Goal: Book appointment/travel/reservation

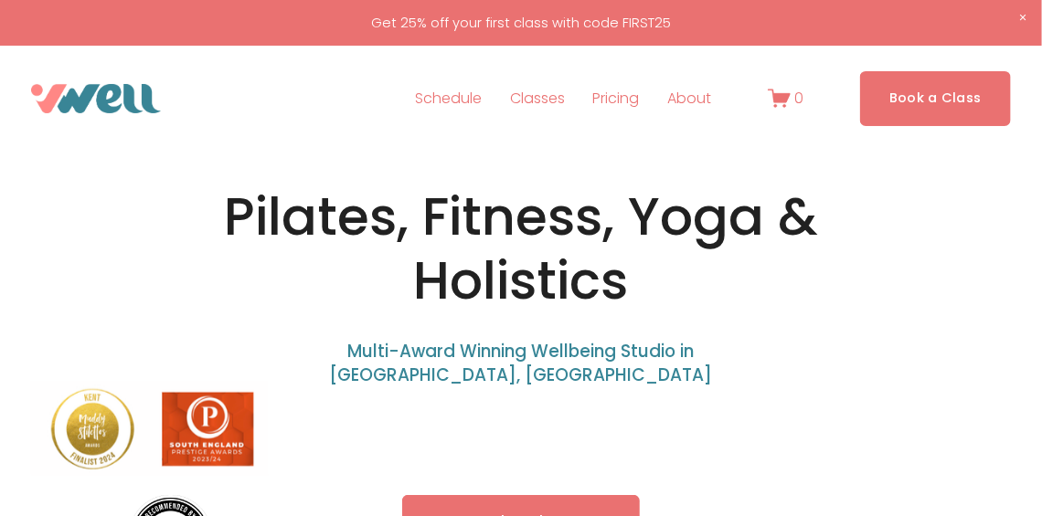
click at [995, 109] on link "Book a Class" at bounding box center [935, 98] width 151 height 54
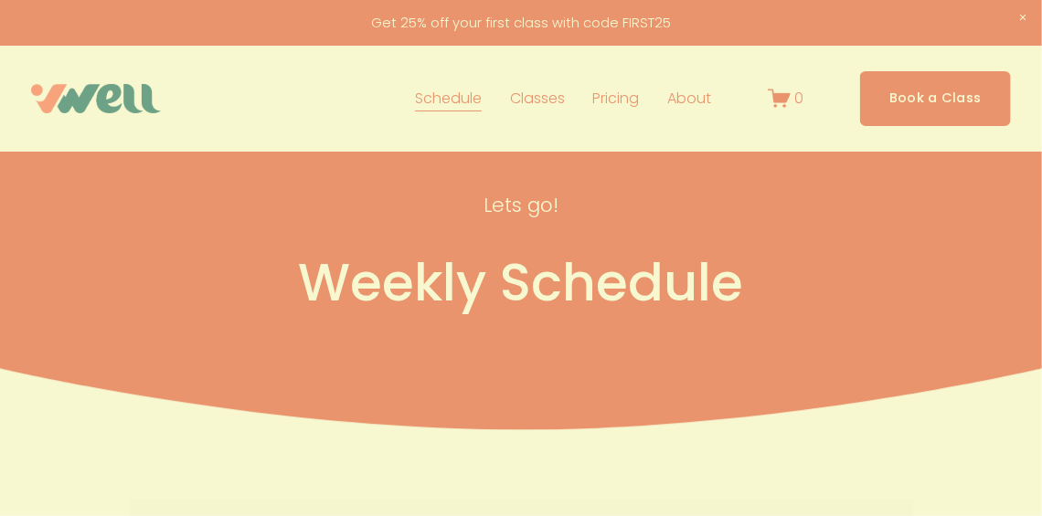
click at [643, 23] on div "🌊 New outdoor classes on Hythe Beach! 🌊 📍 Meet: Princes Parade Car Park, 7:30am…" at bounding box center [521, 258] width 567 height 681
click at [643, 23] on div "🌊 New outdoor classes on Hythe Beach! 🌊 📍 Meet: Princes Parade Car Park, 7:30am…" at bounding box center [521, 327] width 567 height 655
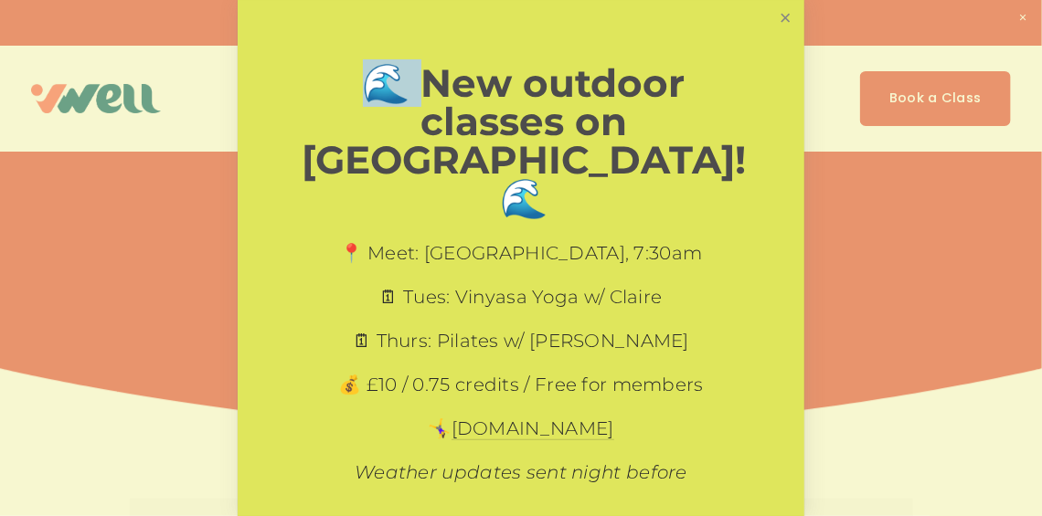
click at [778, 20] on link "Close" at bounding box center [785, 19] width 32 height 32
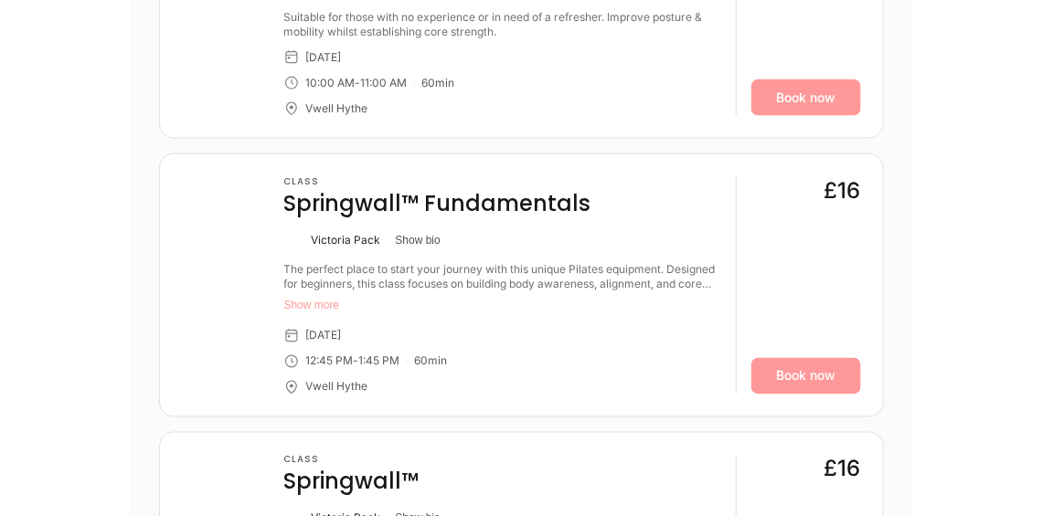
scroll to position [441, 0]
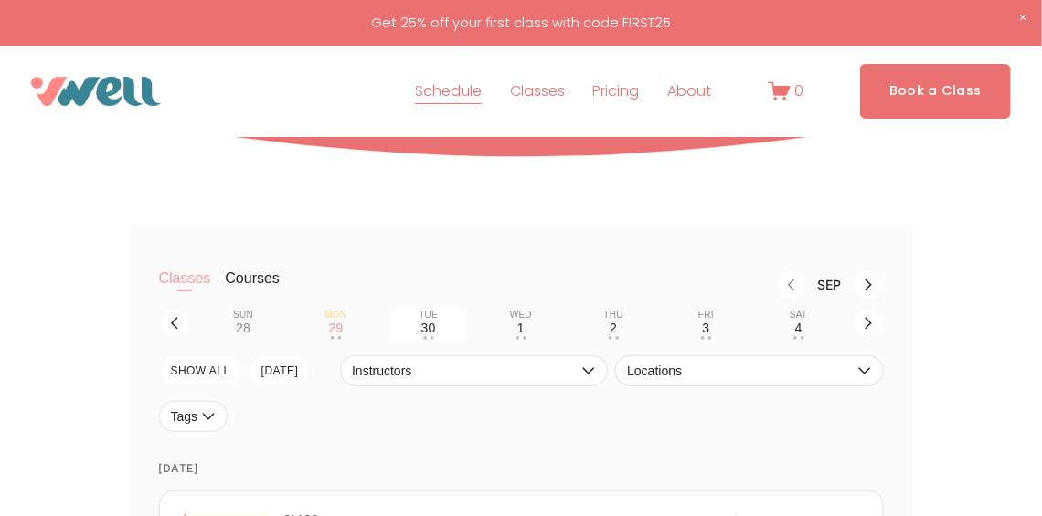
click at [431, 329] on div "30" at bounding box center [428, 328] width 15 height 15
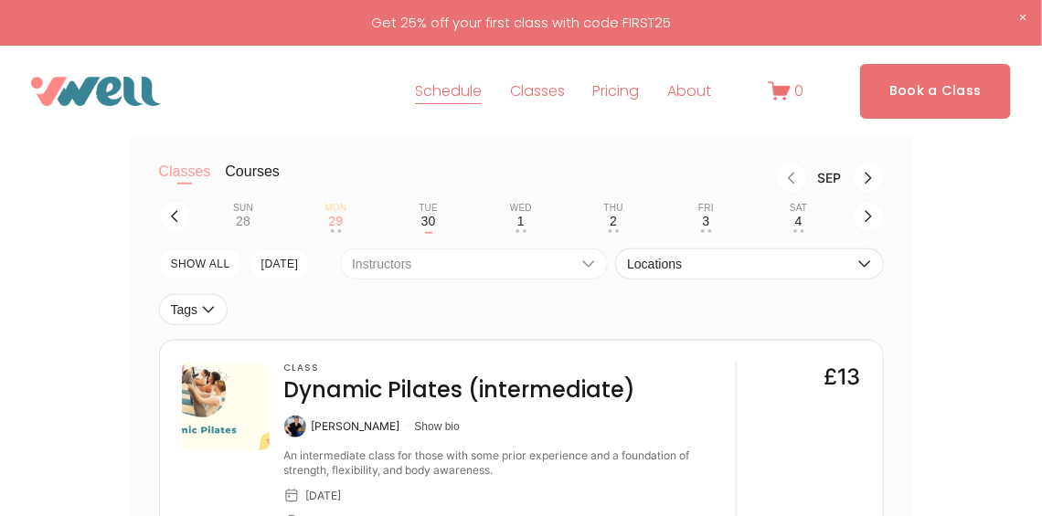
scroll to position [532, 0]
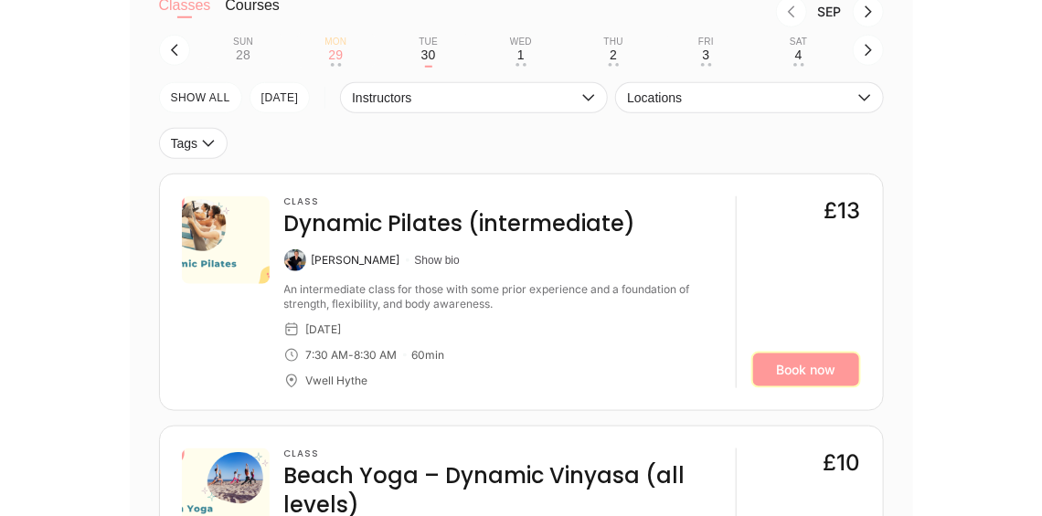
click at [829, 382] on link "Book now" at bounding box center [806, 370] width 110 height 37
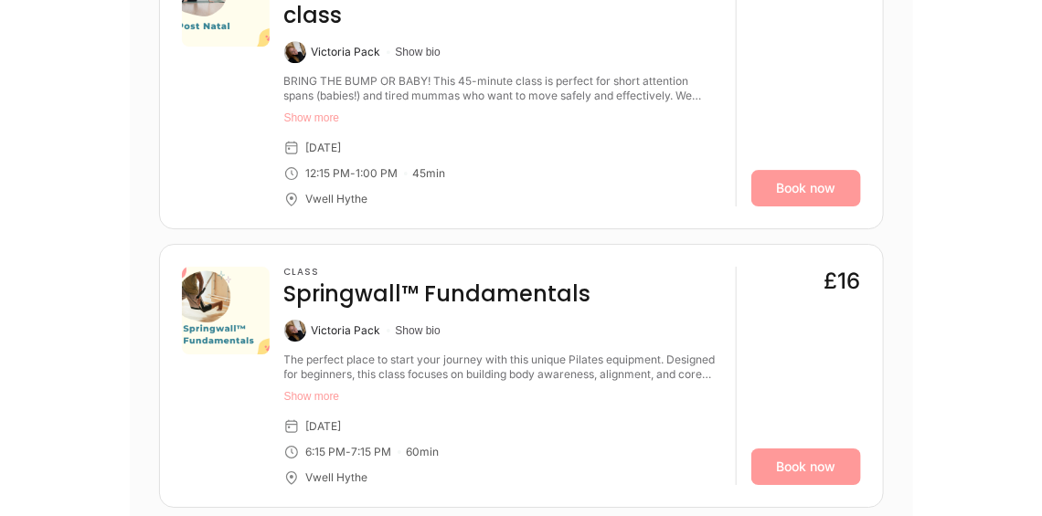
scroll to position [1882, 0]
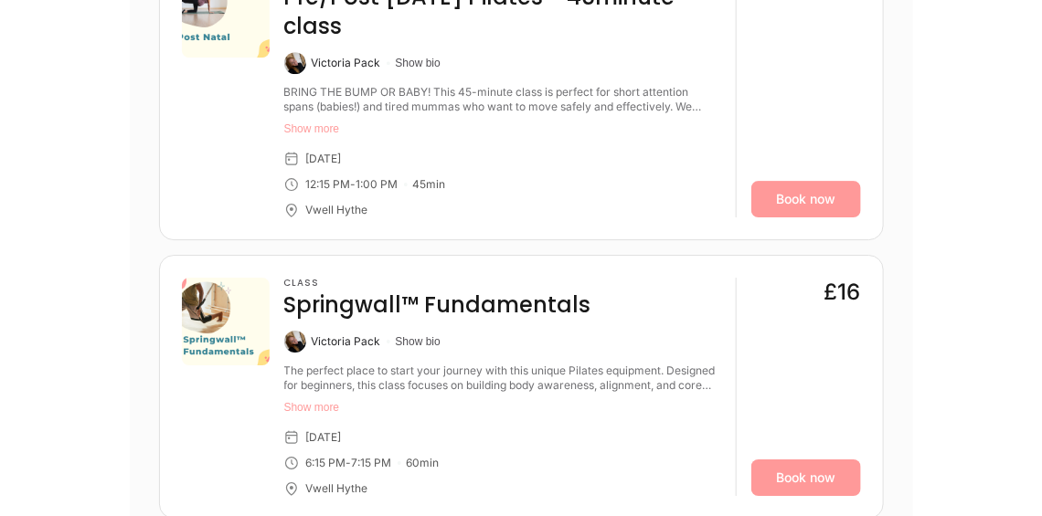
click at [329, 400] on button "Show more" at bounding box center [502, 407] width 437 height 15
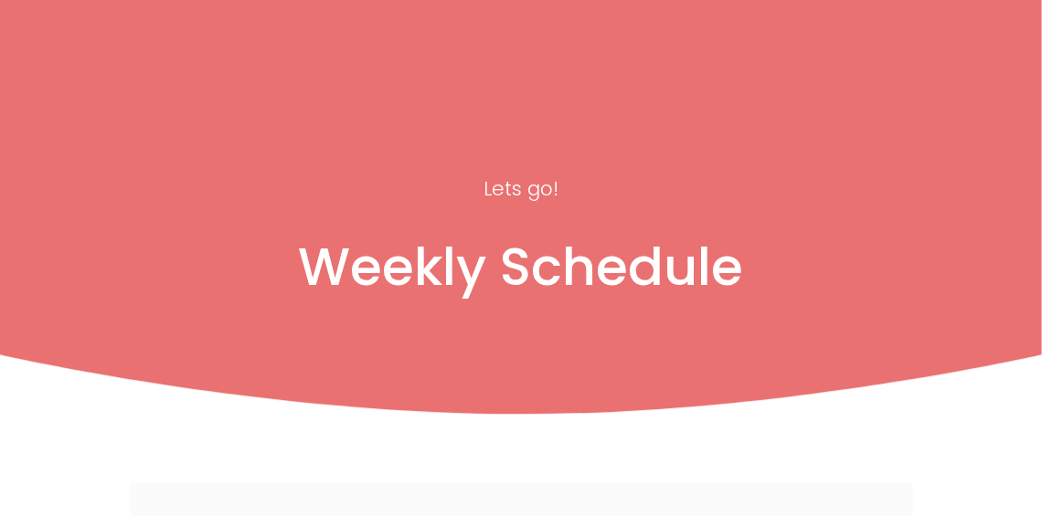
scroll to position [0, 0]
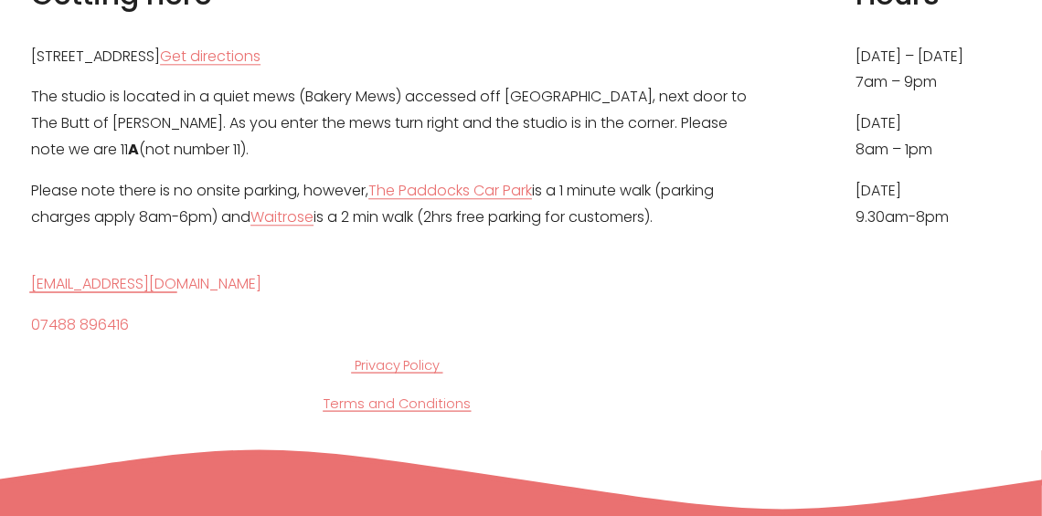
scroll to position [8678, 0]
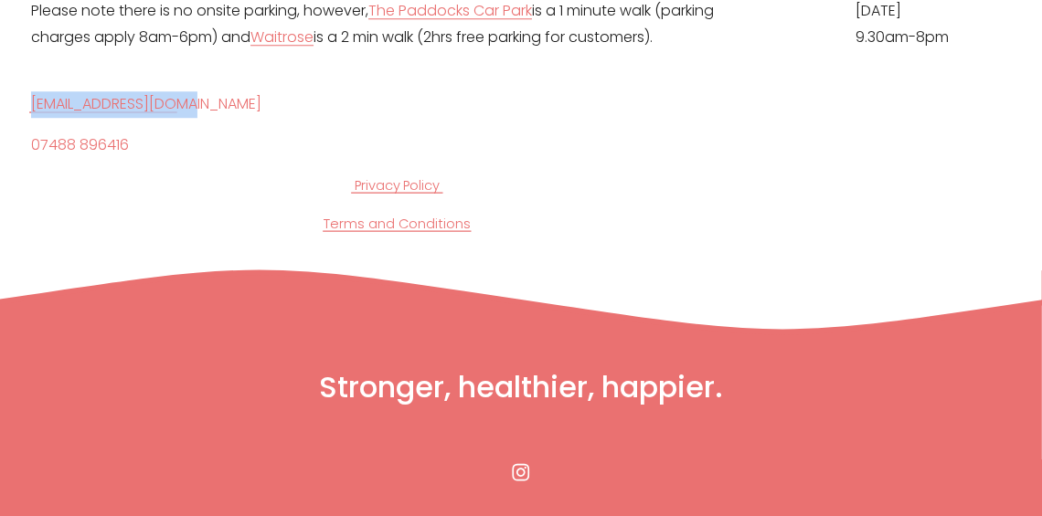
drag, startPoint x: 217, startPoint y: 99, endPoint x: 17, endPoint y: 101, distance: 200.1
click at [17, 101] on div "Getting here 11A Theatre Street, Hythe, CT21 5LD Get directions The studio is l…" at bounding box center [521, 14] width 1042 height 441
copy link "[EMAIL_ADDRESS][DOMAIN_NAME]"
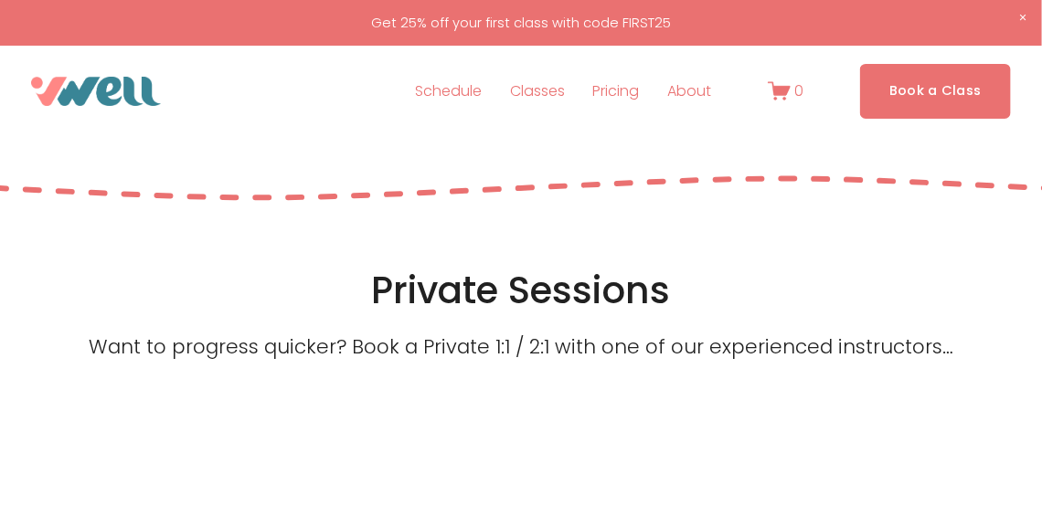
scroll to position [0, 0]
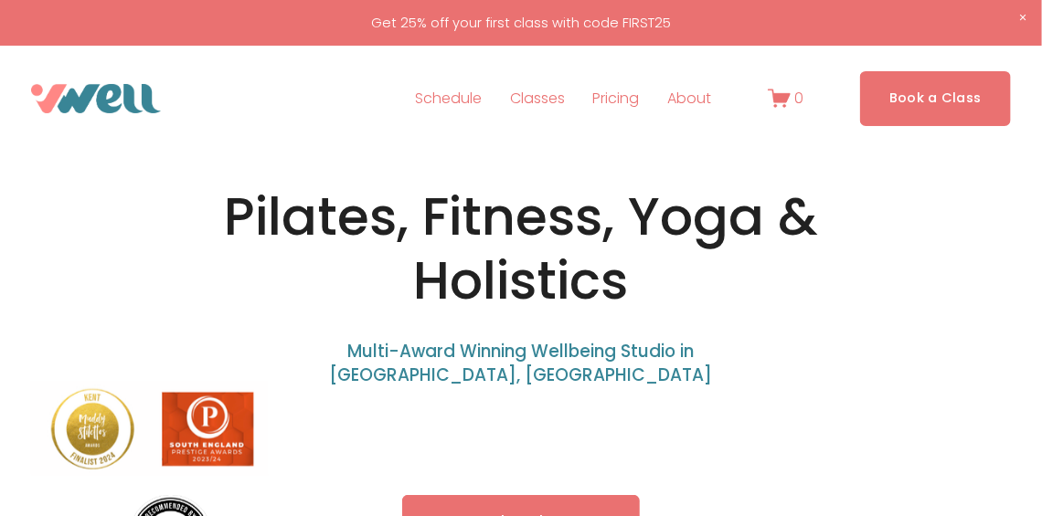
click at [473, 93] on link "Schedule" at bounding box center [448, 98] width 67 height 29
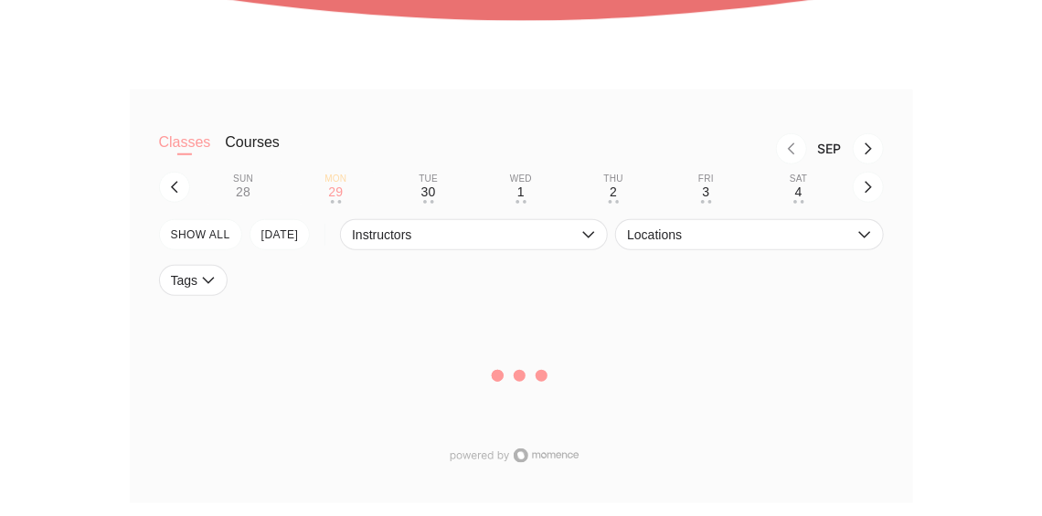
scroll to position [443, 0]
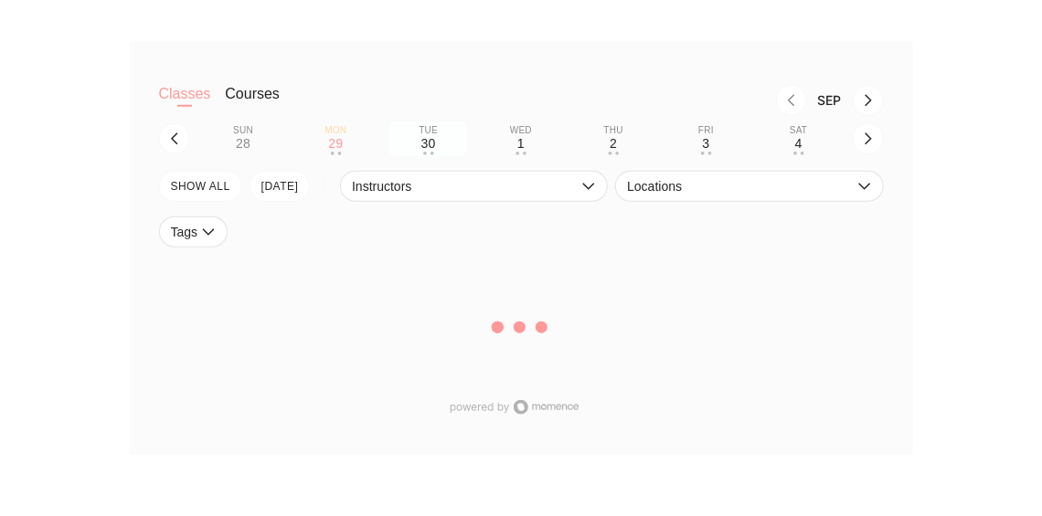
click at [432, 140] on div "30" at bounding box center [428, 143] width 15 height 15
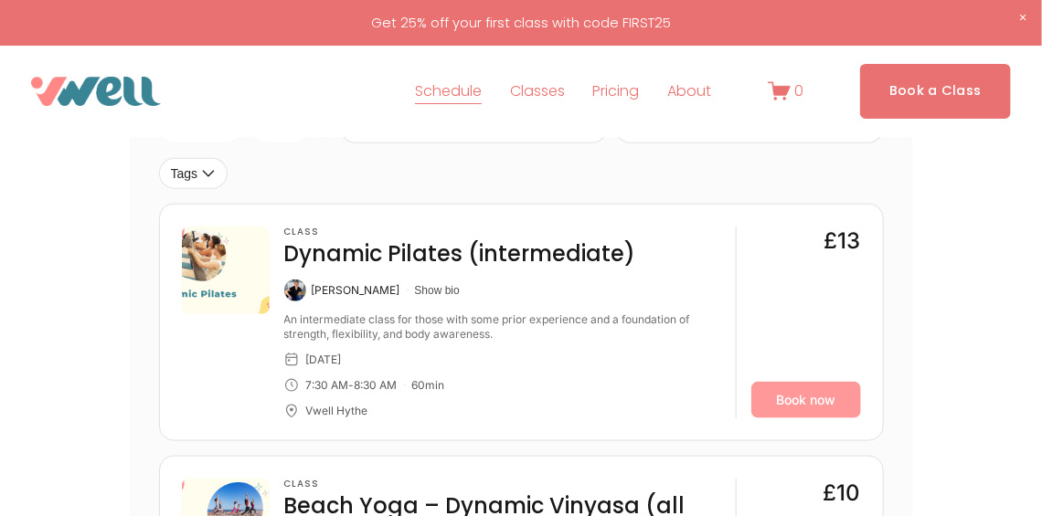
scroll to position [319, 0]
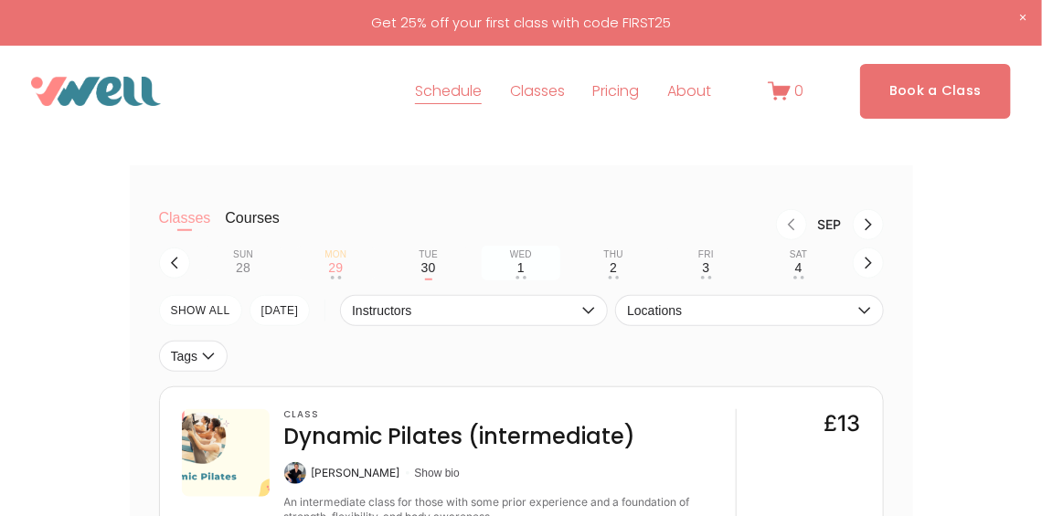
click at [500, 270] on button "Wed 1 • •" at bounding box center [521, 263] width 78 height 35
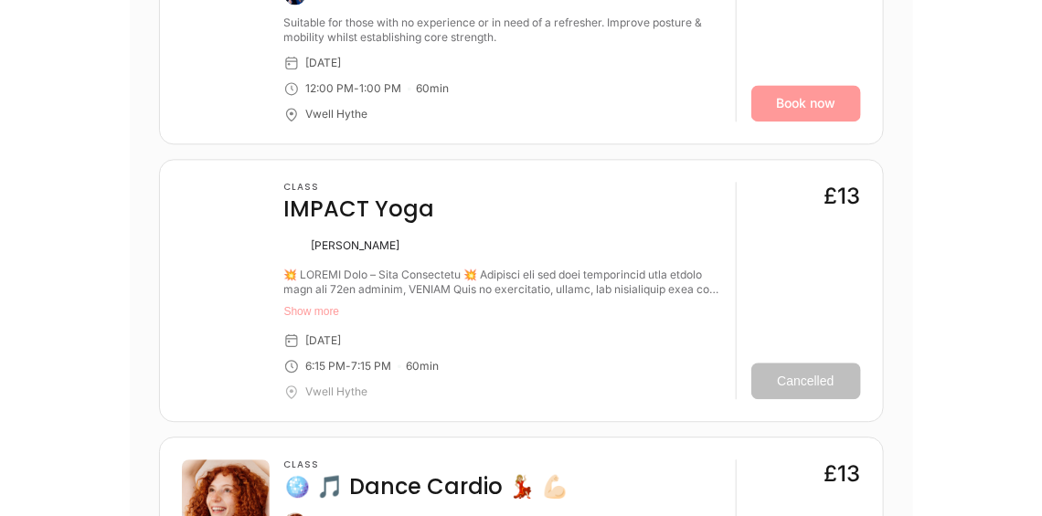
scroll to position [1325, 0]
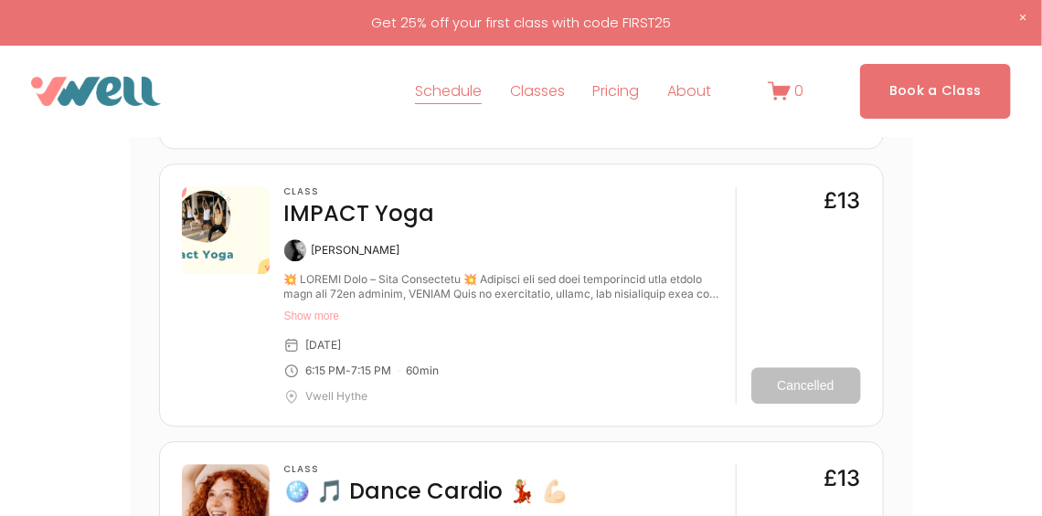
click at [337, 313] on button "Show more" at bounding box center [502, 316] width 437 height 15
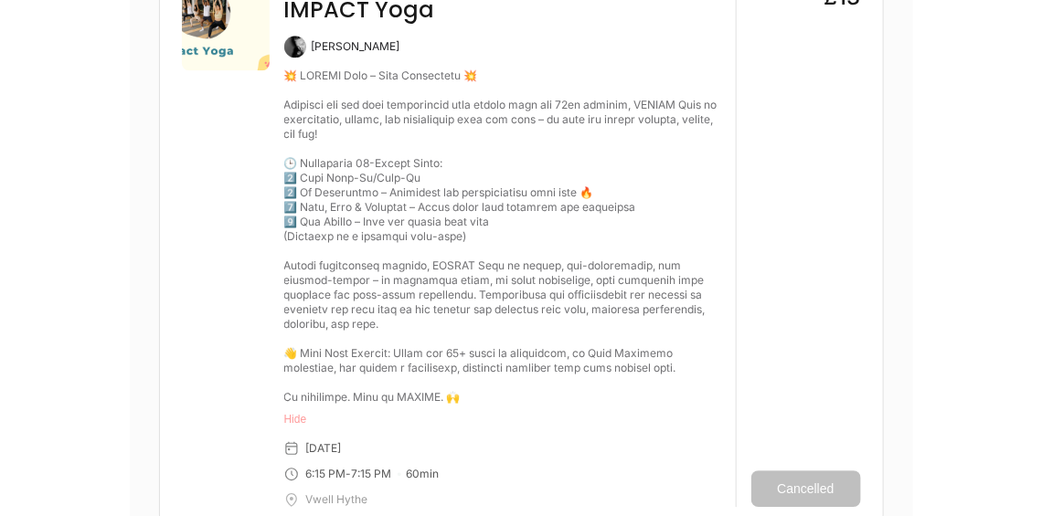
scroll to position [1489, 0]
